Goal: Register for event/course

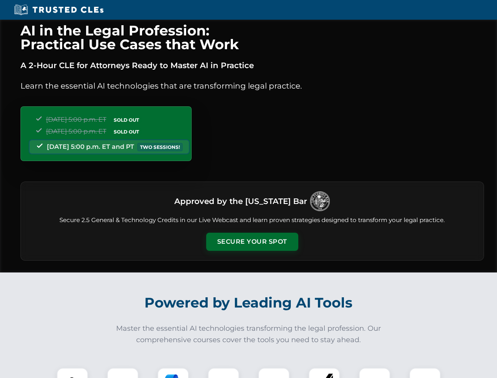
click at [252, 241] on button "Secure Your Spot" at bounding box center [252, 241] width 92 height 18
click at [72, 372] on img at bounding box center [72, 383] width 23 height 23
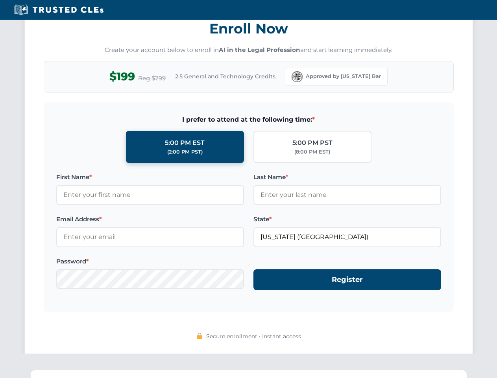
scroll to position [772, 0]
